Goal: Transaction & Acquisition: Obtain resource

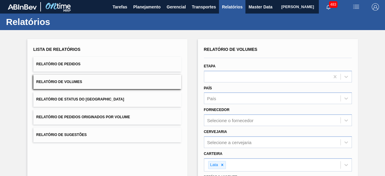
scroll to position [88, 0]
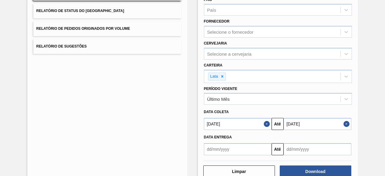
click at [345, 124] on button "Close" at bounding box center [347, 124] width 8 height 12
click at [266, 123] on button "Close" at bounding box center [268, 124] width 8 height 12
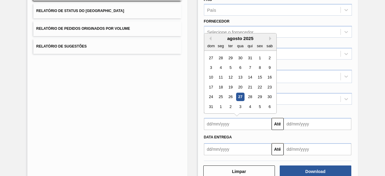
click at [252, 123] on input "text" at bounding box center [238, 124] width 68 height 12
click at [260, 78] on div "15" at bounding box center [259, 77] width 8 height 8
type input "[DATE]"
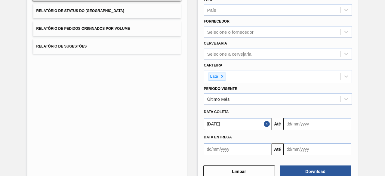
click at [302, 125] on input "text" at bounding box center [317, 124] width 68 height 12
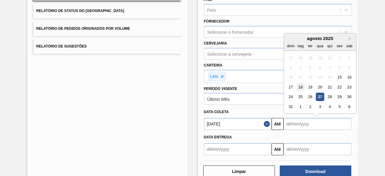
click at [299, 86] on div "18" at bounding box center [300, 87] width 8 height 8
type input "[DATE]"
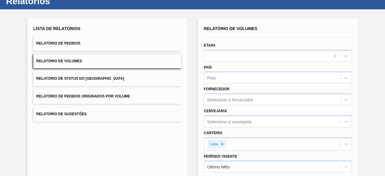
scroll to position [20, 0]
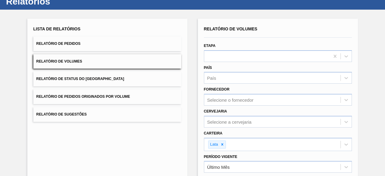
click at [139, 46] on button "Relatório de Pedidos" at bounding box center [107, 43] width 148 height 15
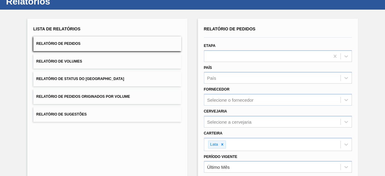
scroll to position [103, 0]
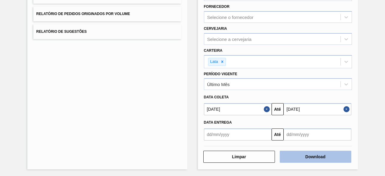
click at [310, 156] on button "Download" at bounding box center [316, 157] width 72 height 12
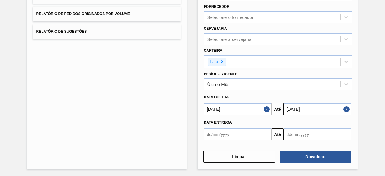
click at [347, 109] on button "Close" at bounding box center [347, 109] width 8 height 12
click at [266, 109] on button "Close" at bounding box center [268, 109] width 8 height 12
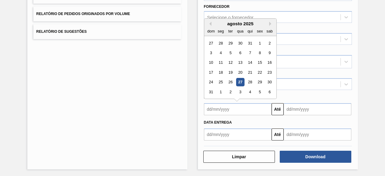
click at [245, 108] on input "text" at bounding box center [238, 109] width 68 height 12
drag, startPoint x: 241, startPoint y: 80, endPoint x: 256, endPoint y: 83, distance: 15.2
click at [241, 80] on div "27" at bounding box center [240, 82] width 8 height 8
type input "[DATE]"
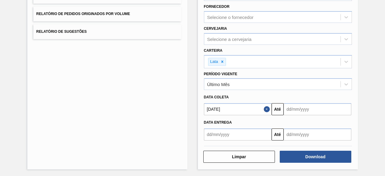
drag, startPoint x: 311, startPoint y: 108, endPoint x: 314, endPoint y: 102, distance: 7.0
click at [311, 108] on input "text" at bounding box center [317, 109] width 68 height 12
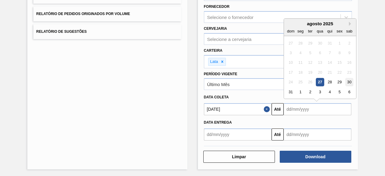
click at [348, 81] on div "30" at bounding box center [349, 82] width 8 height 8
type input "[DATE]"
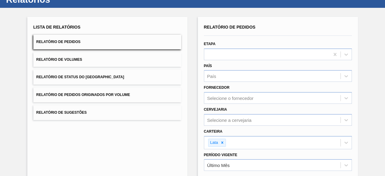
scroll to position [13, 0]
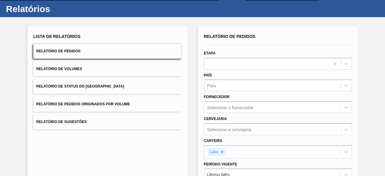
click at [128, 48] on button "Relatório de Pedidos" at bounding box center [107, 51] width 148 height 15
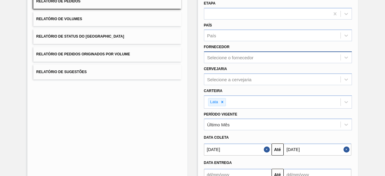
scroll to position [103, 0]
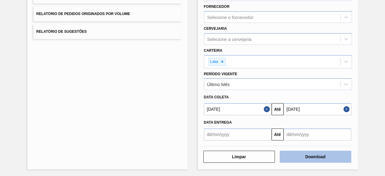
click at [324, 155] on button "Download" at bounding box center [316, 157] width 72 height 12
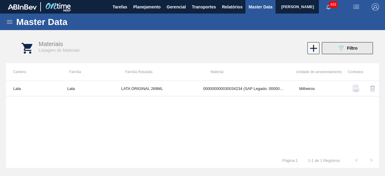
click at [340, 53] on button "089F7B8B-B2A5-4AFE-B5C0-19BA573D28AC Filtro" at bounding box center [347, 48] width 51 height 12
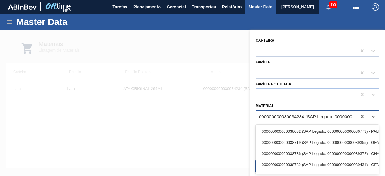
click at [274, 115] on div "000000000030034234 (SAP Legado: 000000000050847076) - LATA AL ORIGINAL 269ML BR…" at bounding box center [308, 116] width 98 height 5
paste input "30034231"
type input "30034231"
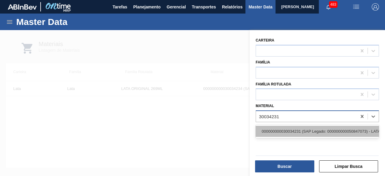
click at [275, 132] on div "000000000030034231 (SAP Legado: 000000000050847073) - LATA AL STELLA 350ML SLK …" at bounding box center [316, 131] width 123 height 11
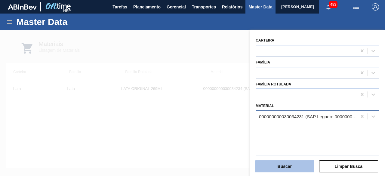
click at [281, 165] on button "Buscar" at bounding box center [284, 166] width 59 height 12
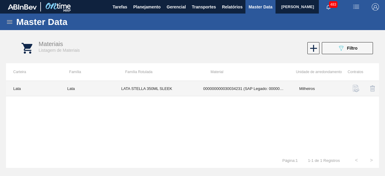
click at [174, 92] on td "LATA STELLA 350ML SLEEK" at bounding box center [155, 88] width 82 height 15
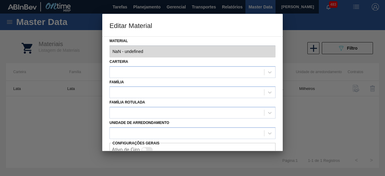
type input "30034231 - 000000000030034231 (SAP Legado: 000000000050847073) - LATA AL STELLA…"
